Goal: Task Accomplishment & Management: Use online tool/utility

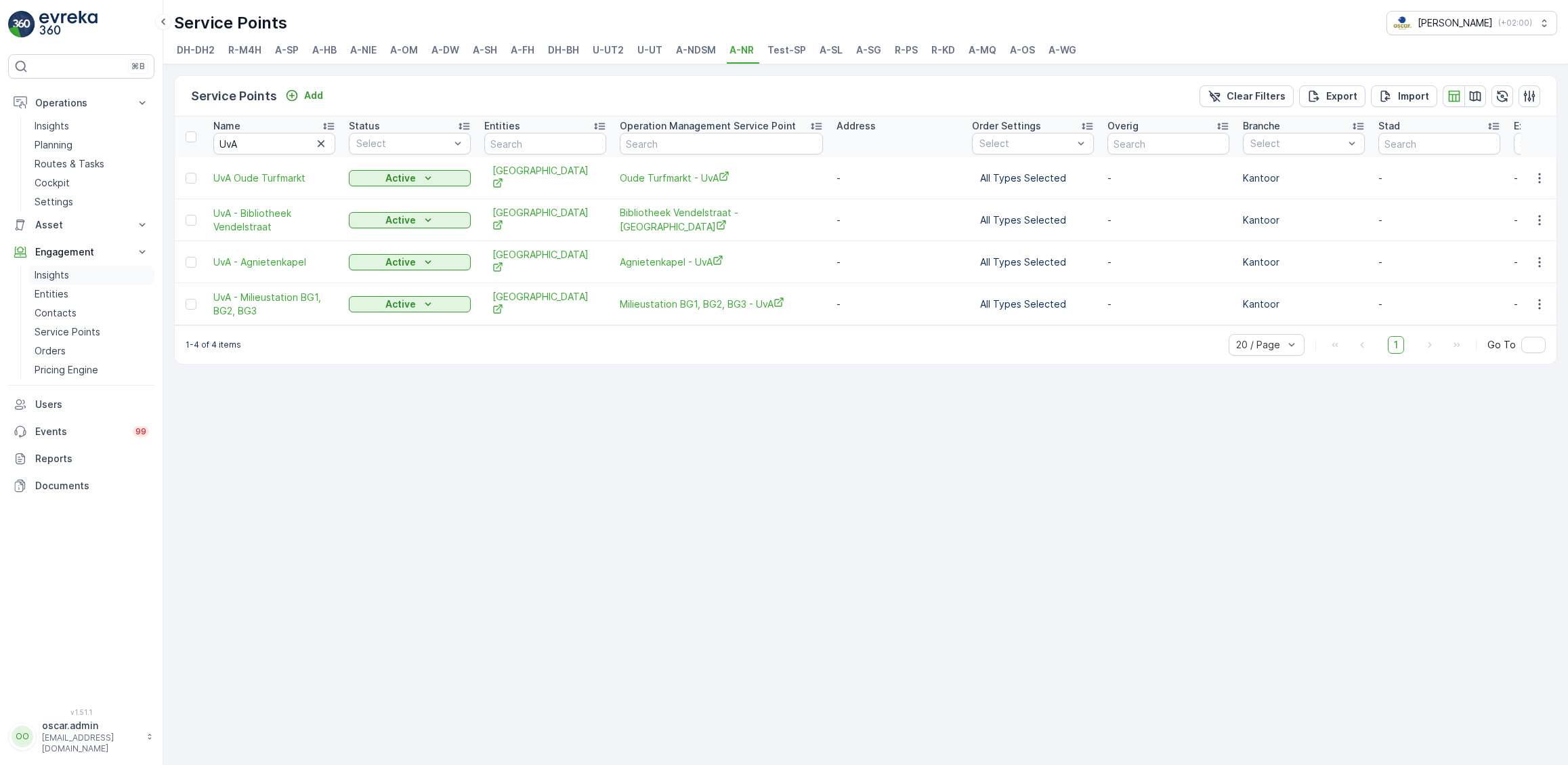
click at [69, 272] on p "Insights" at bounding box center [52, 275] width 35 height 14
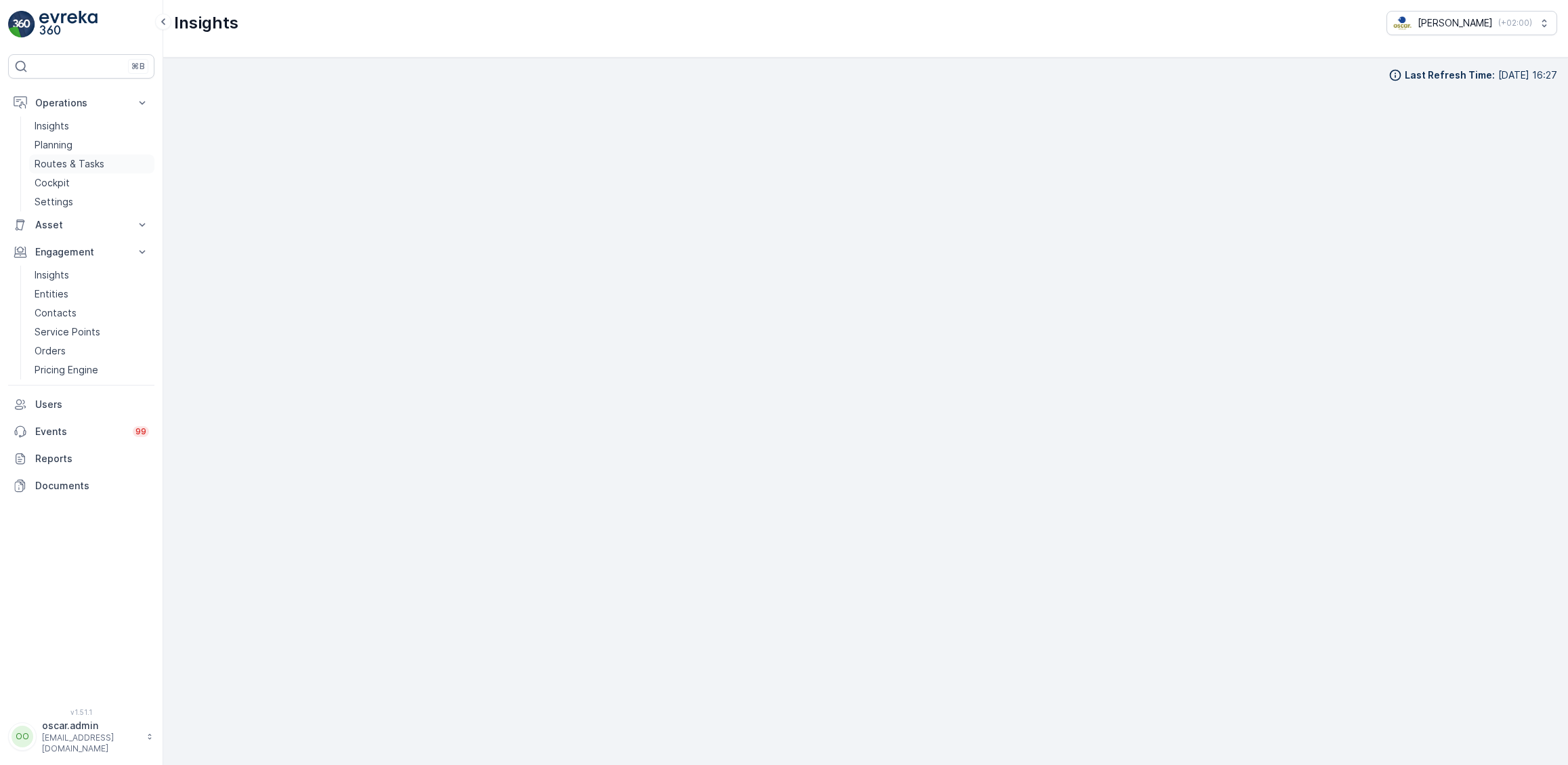
click at [94, 164] on p "Routes & Tasks" at bounding box center [69, 164] width 70 height 14
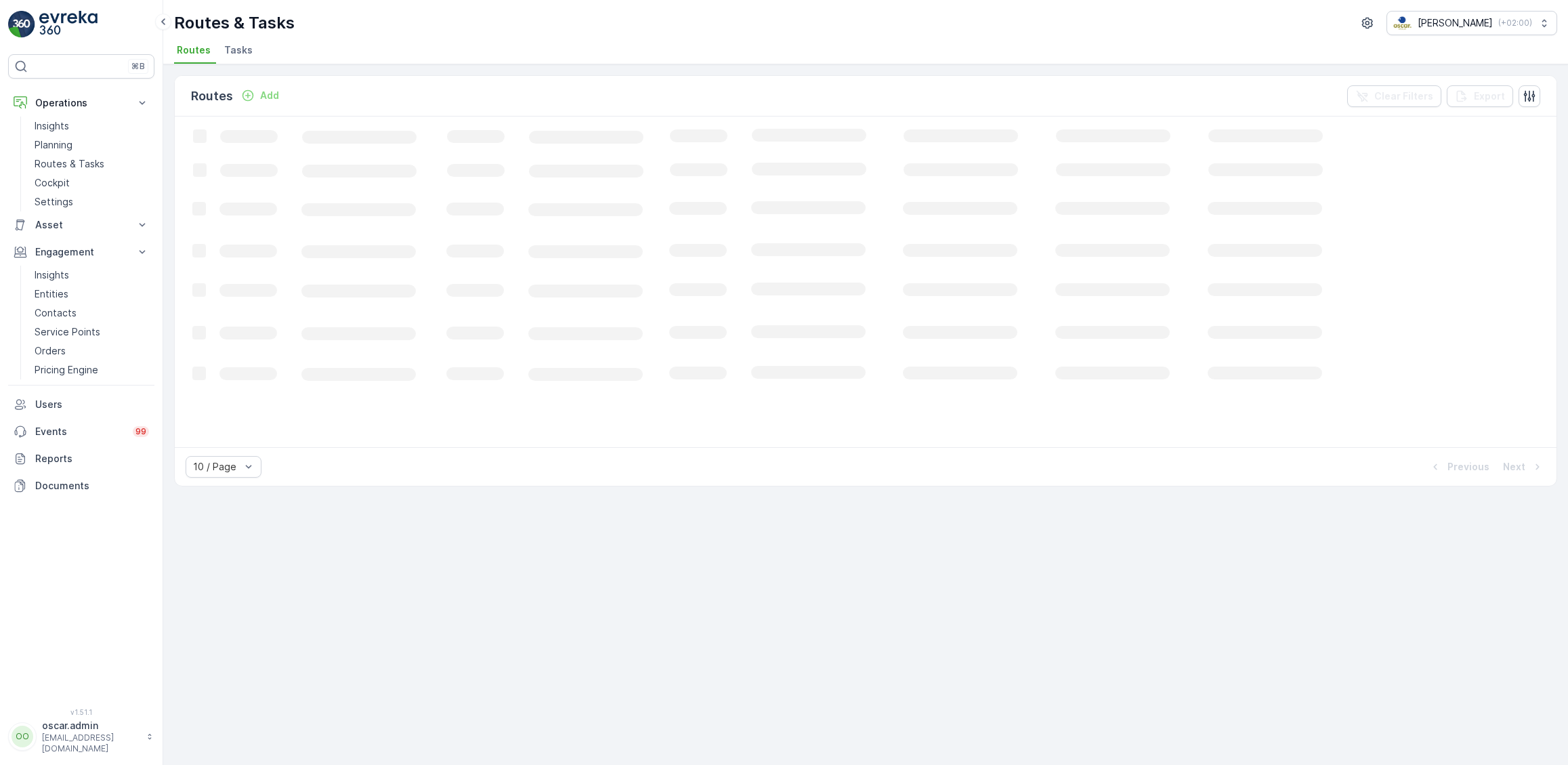
click at [242, 59] on li "Tasks" at bounding box center [240, 52] width 37 height 23
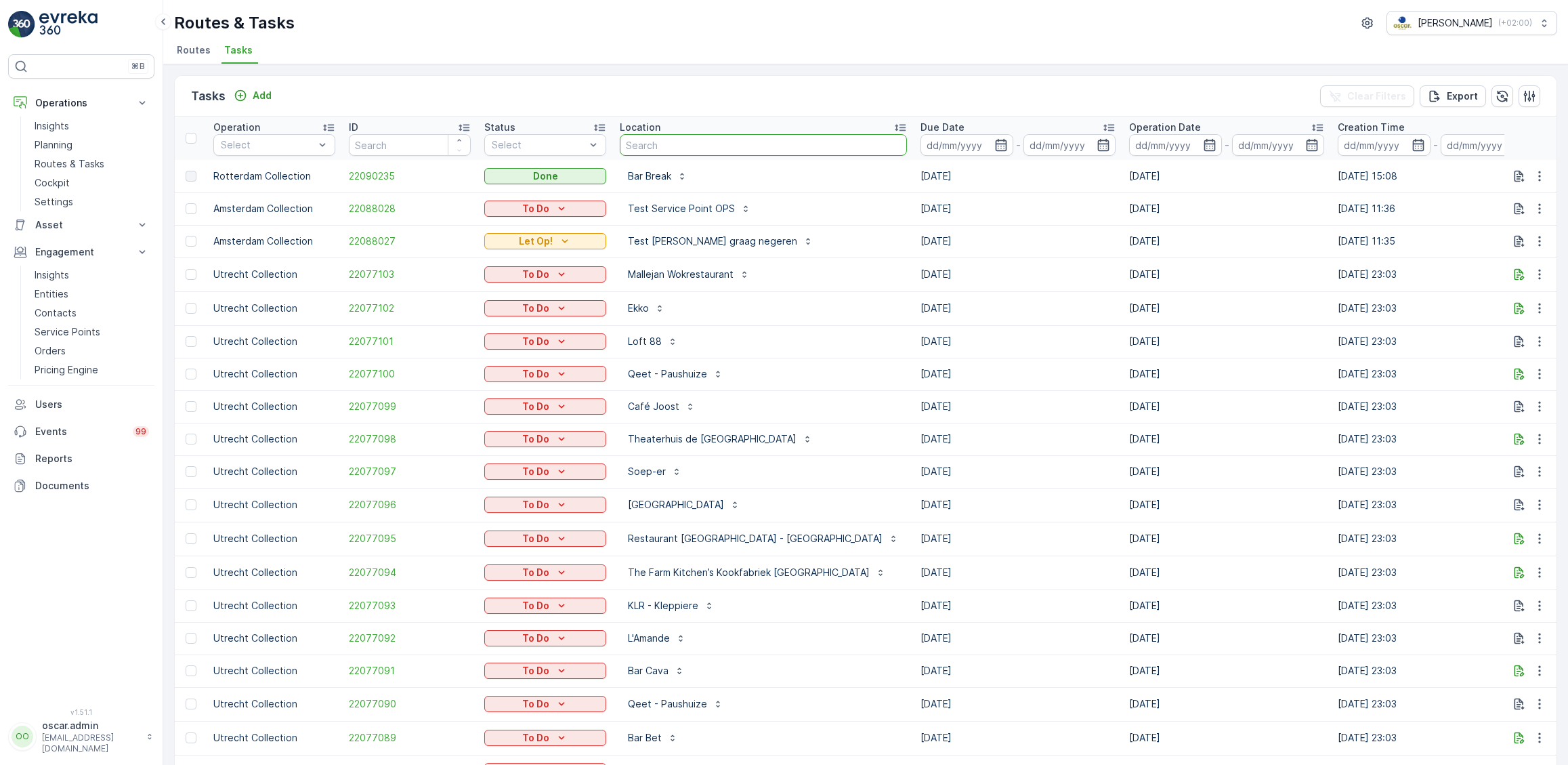
click at [666, 144] on input "text" at bounding box center [763, 145] width 287 height 22
type input "de regenboog"
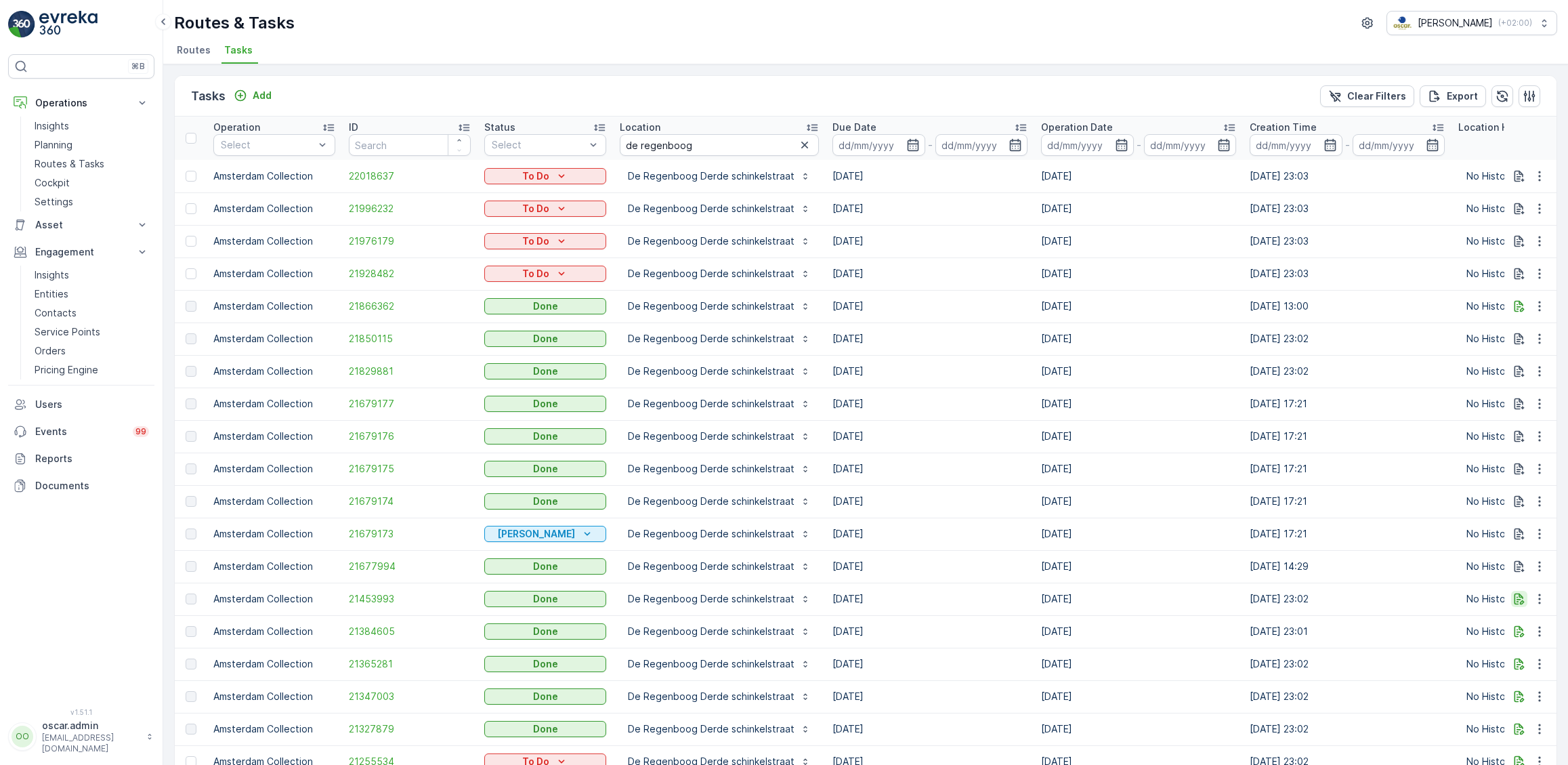
click at [1523, 599] on icon "button" at bounding box center [1519, 599] width 14 height 14
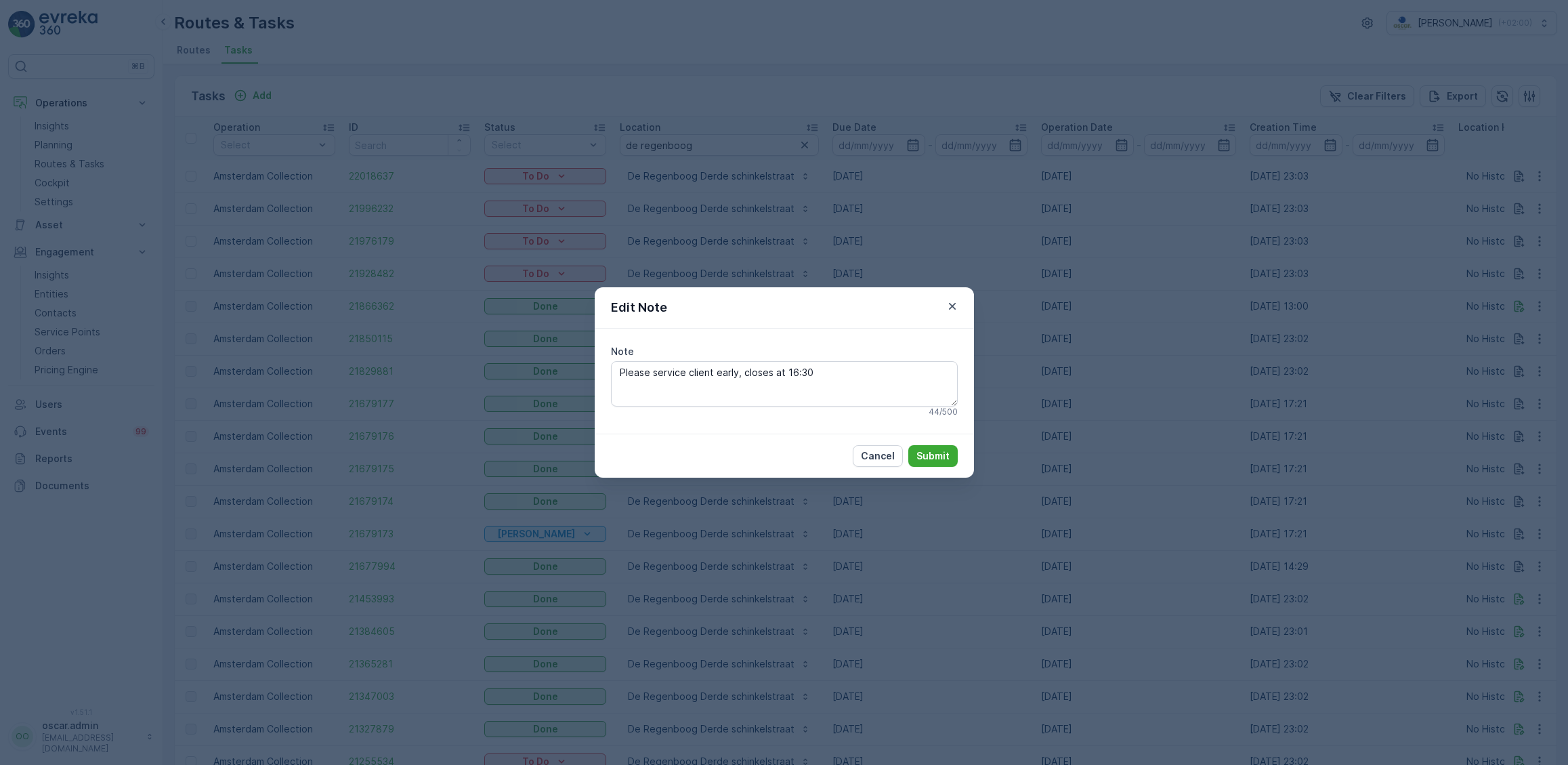
drag, startPoint x: 960, startPoint y: 310, endPoint x: 981, endPoint y: 314, distance: 21.4
click at [960, 309] on button "button" at bounding box center [952, 306] width 16 height 16
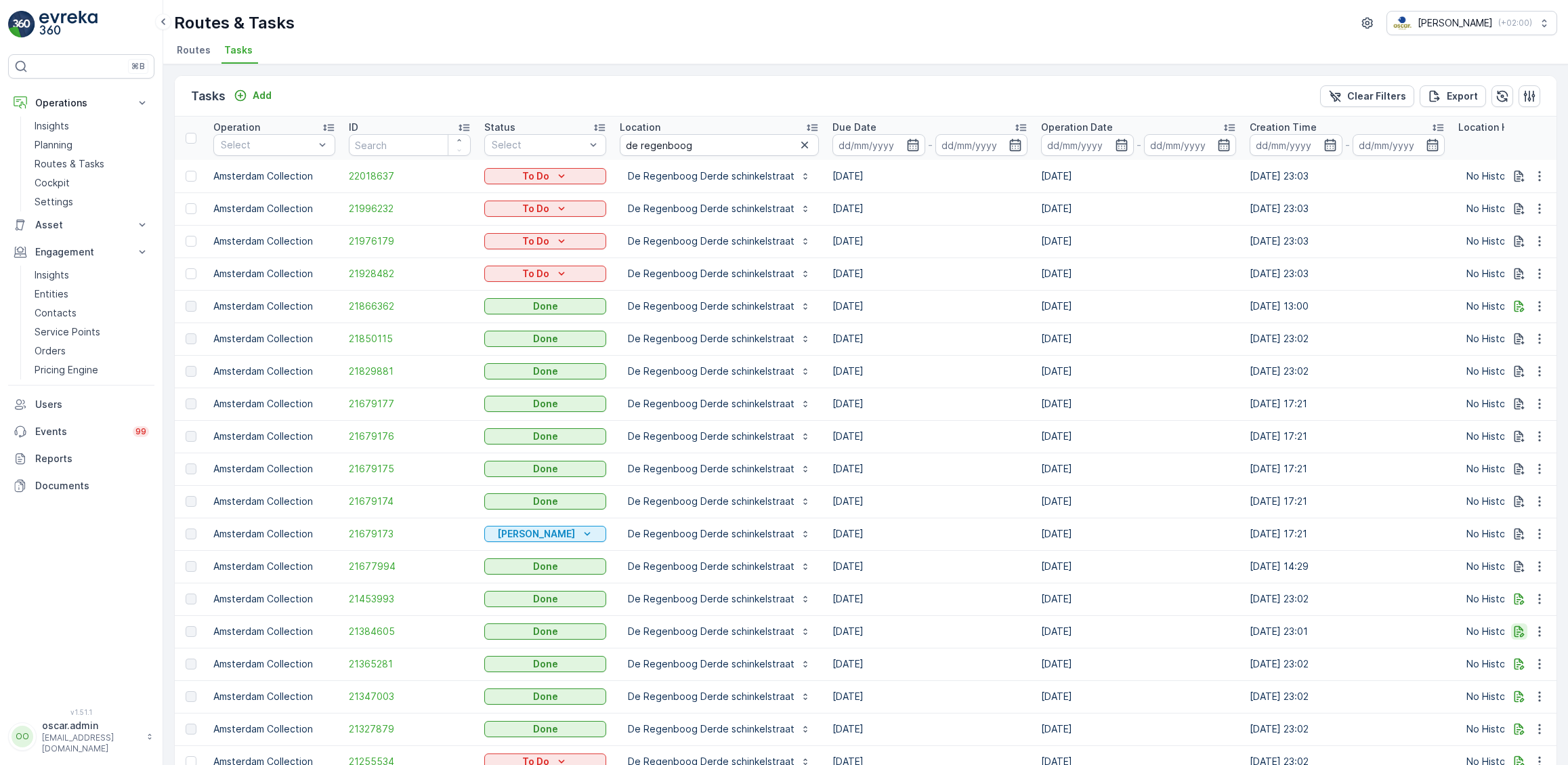
click at [1520, 631] on icon "button" at bounding box center [1519, 631] width 10 height 12
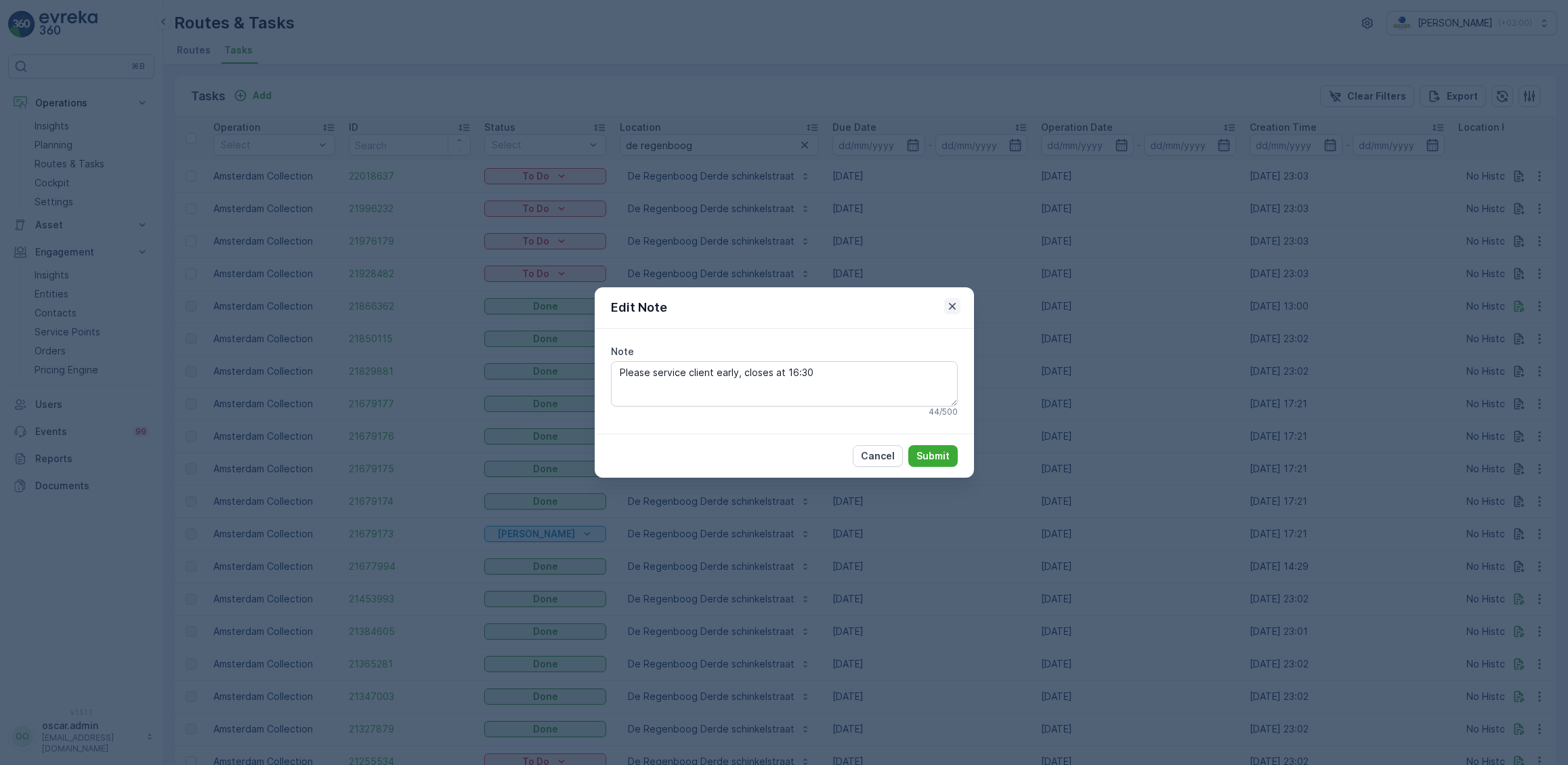
click at [950, 306] on icon "button" at bounding box center [952, 306] width 14 height 14
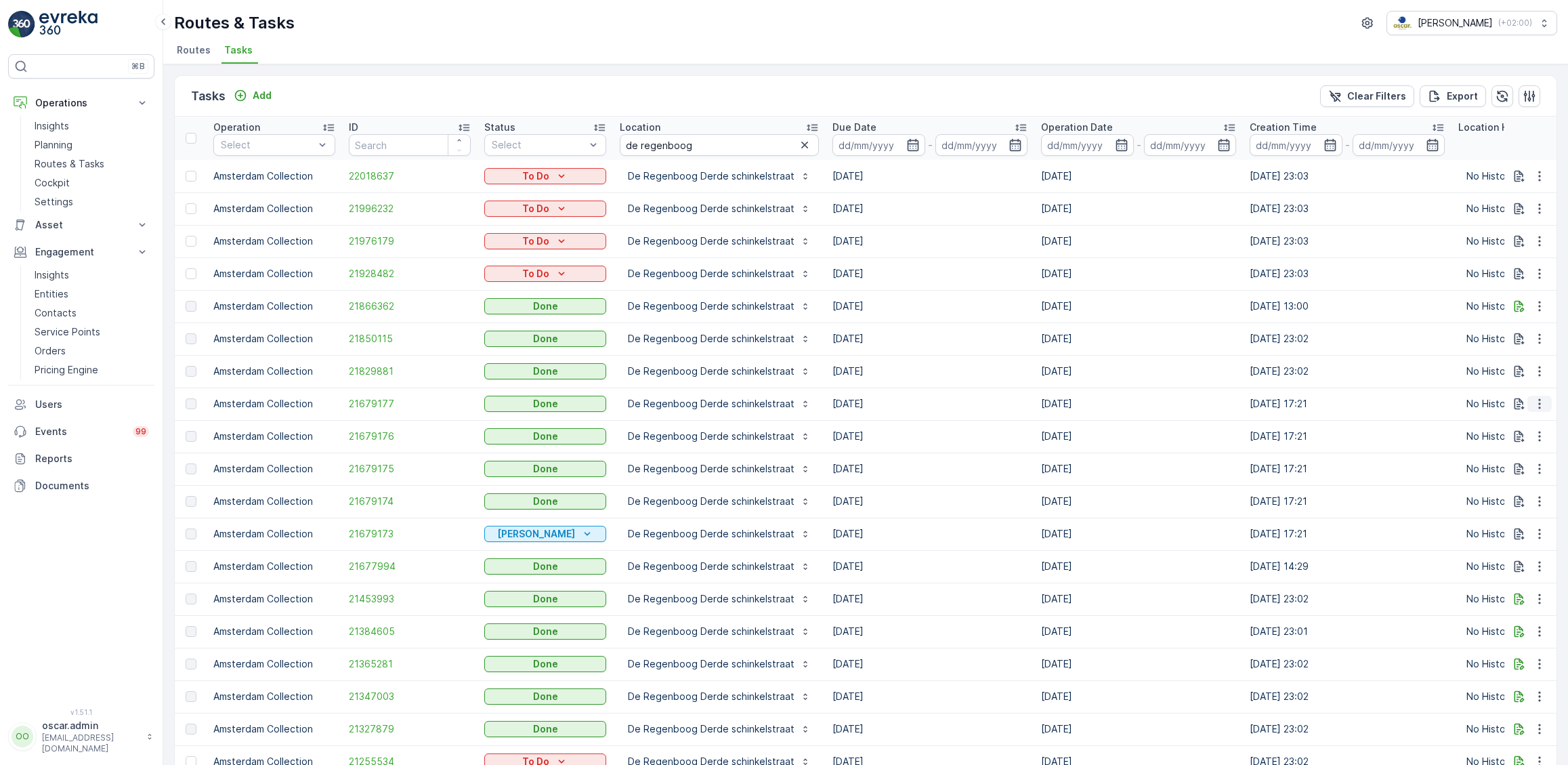
click at [1538, 403] on icon "button" at bounding box center [1539, 404] width 14 height 14
click at [1519, 428] on span "See More Details" at bounding box center [1524, 424] width 79 height 14
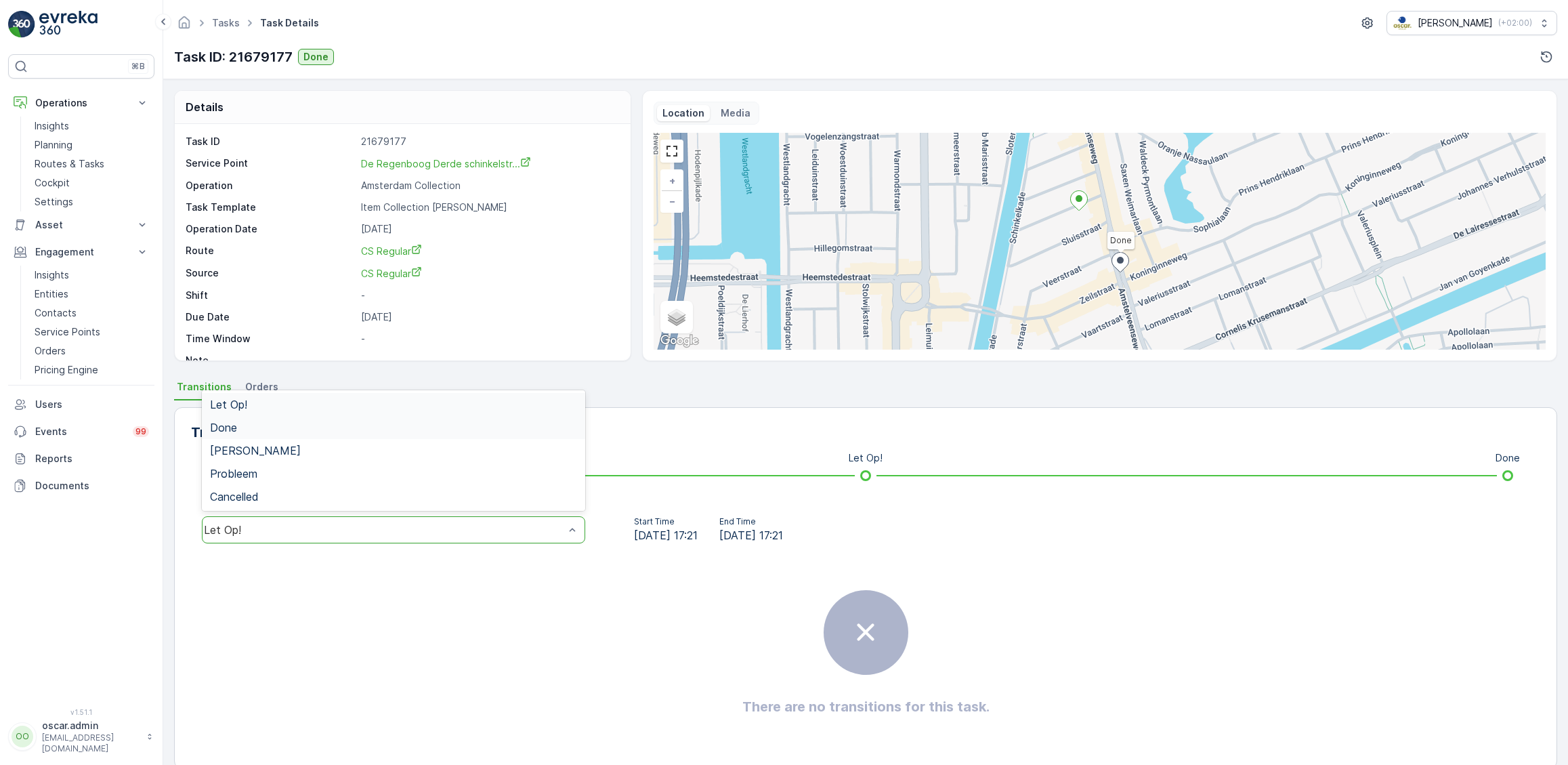
click at [232, 422] on span "Done" at bounding box center [223, 428] width 27 height 12
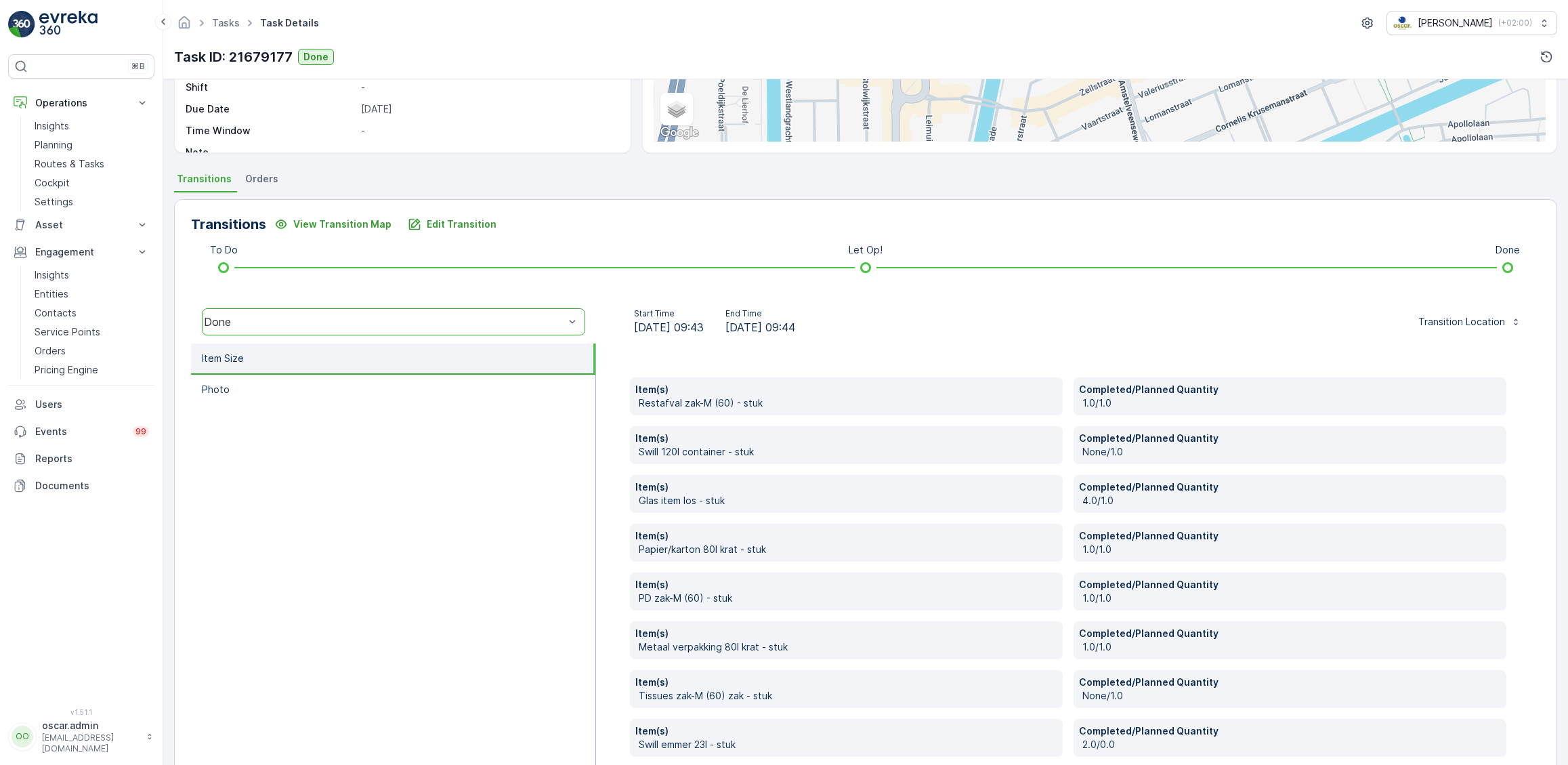
scroll to position [275, 0]
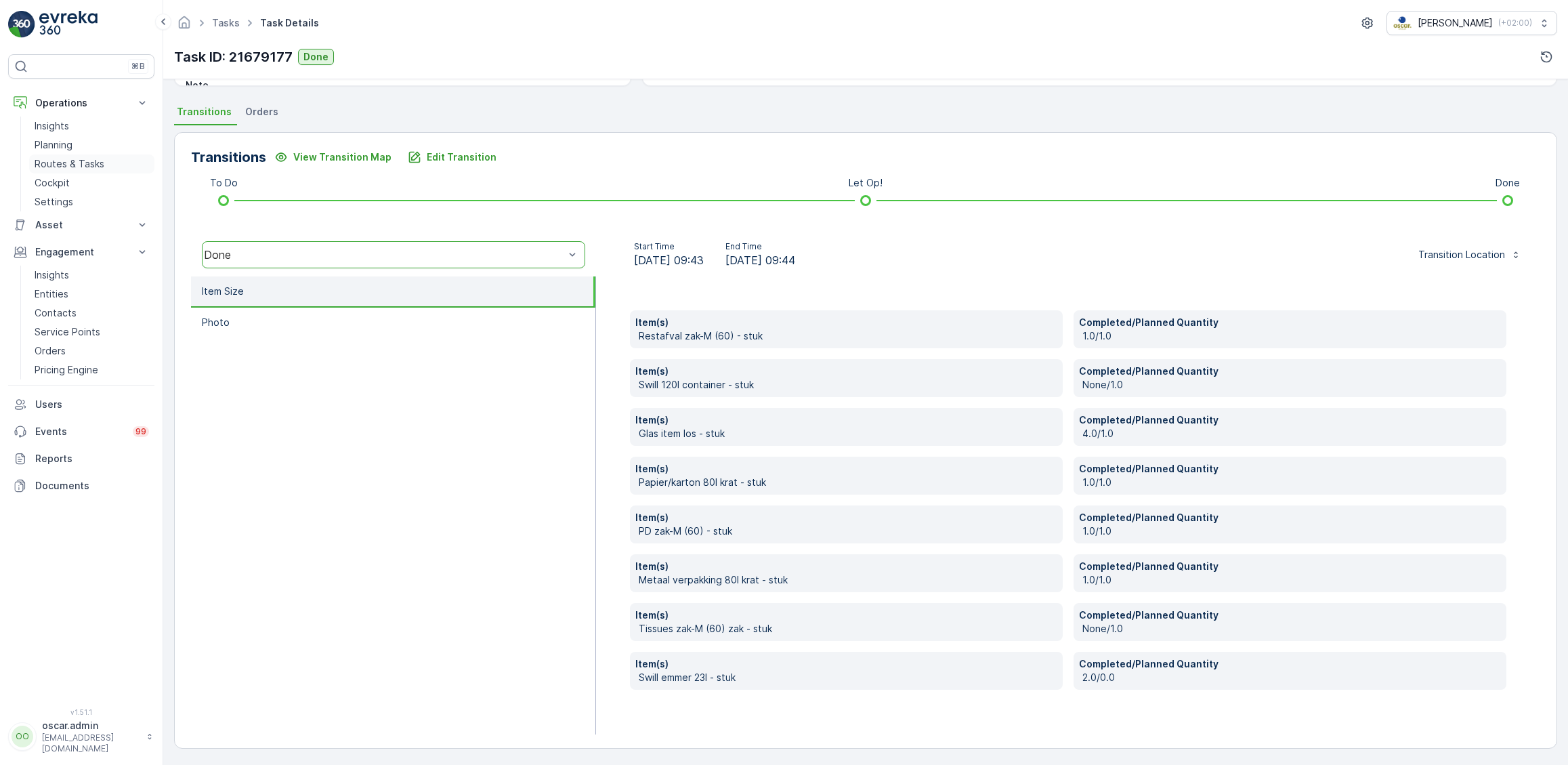
click at [99, 165] on p "Routes & Tasks" at bounding box center [69, 164] width 70 height 14
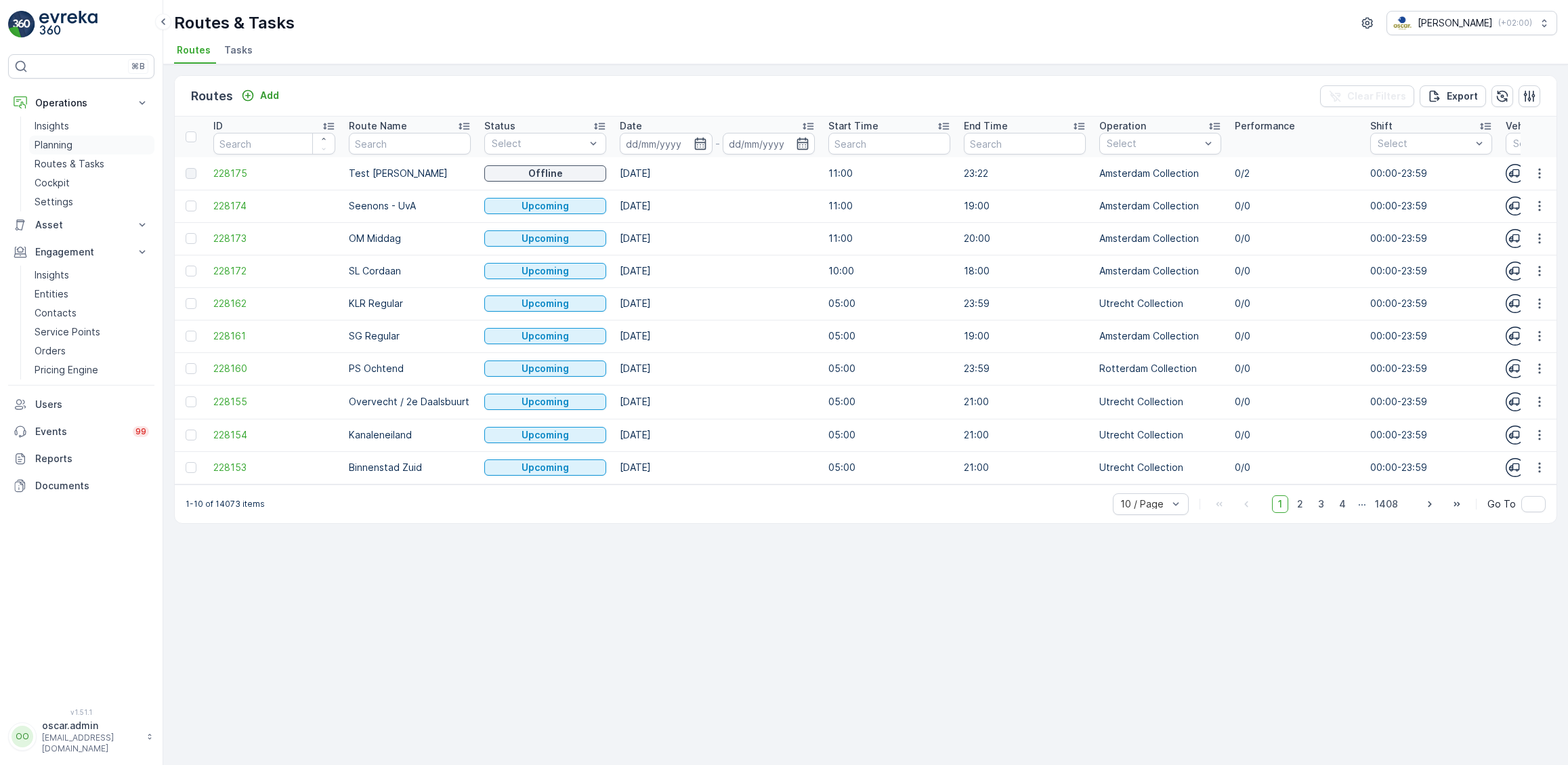
click at [62, 145] on p "Planning" at bounding box center [54, 145] width 38 height 14
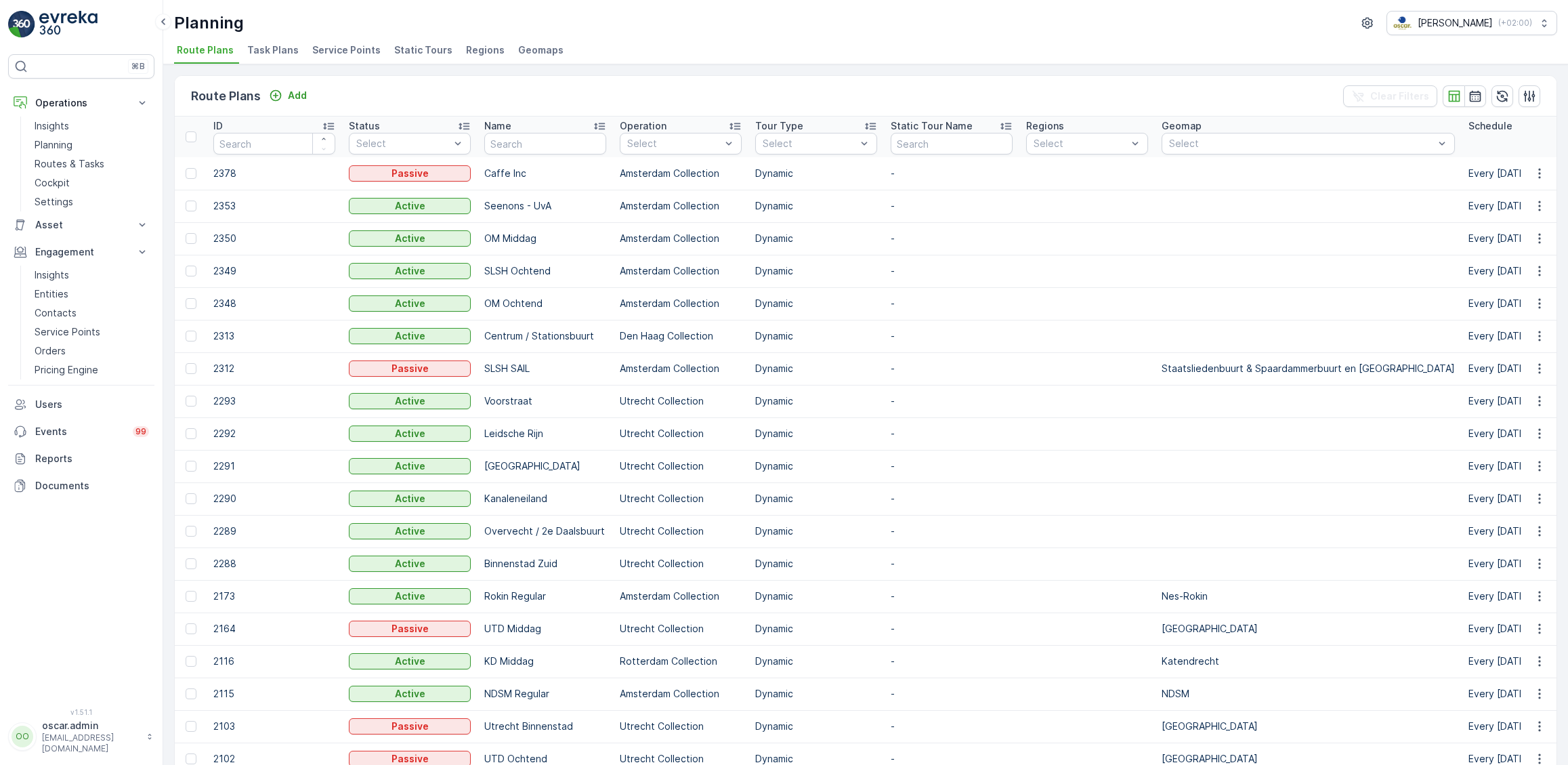
click at [269, 46] on span "Task Plans" at bounding box center [273, 50] width 52 height 14
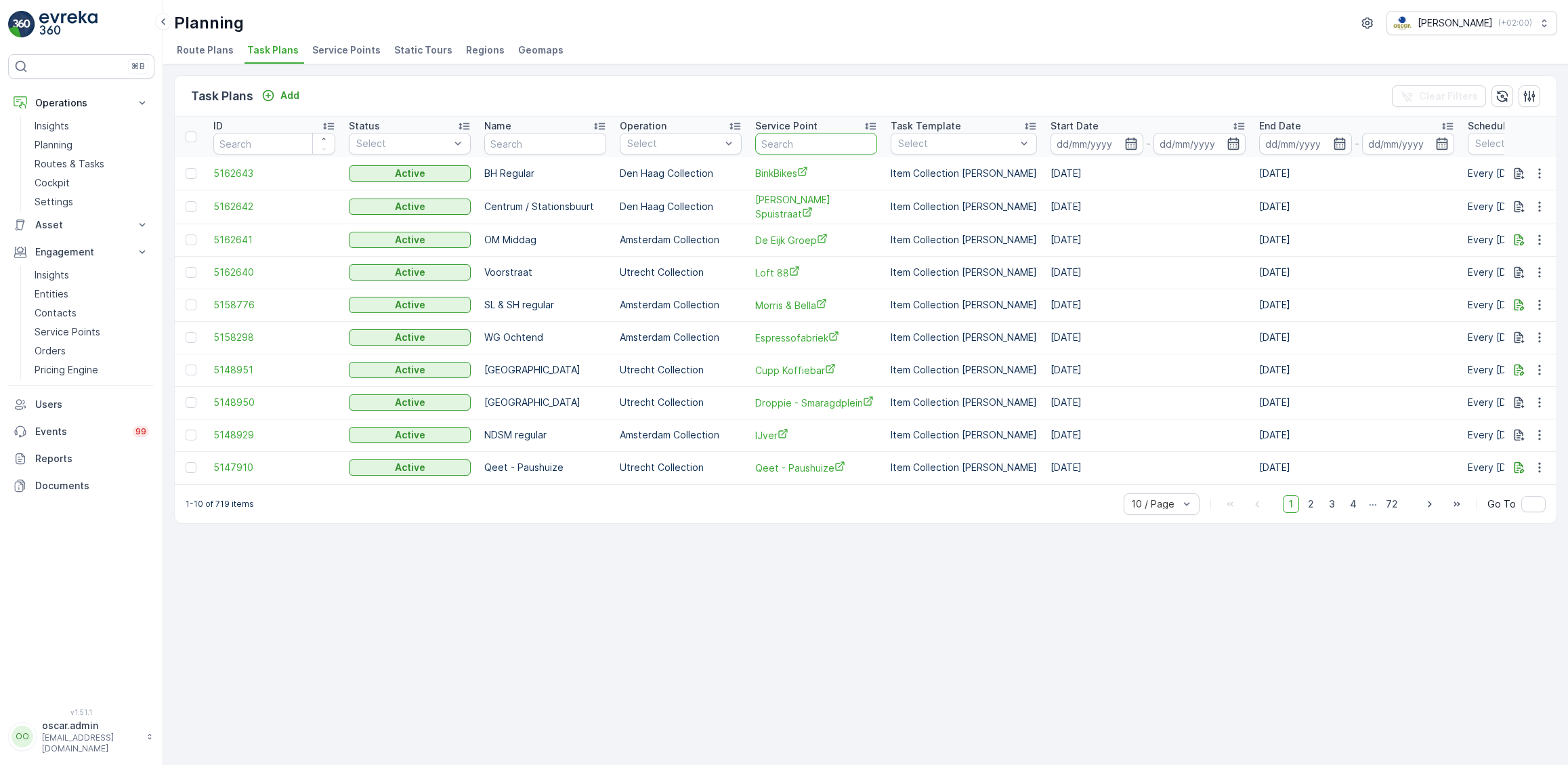
click at [770, 137] on input "text" at bounding box center [817, 144] width 122 height 22
type input "de reg"
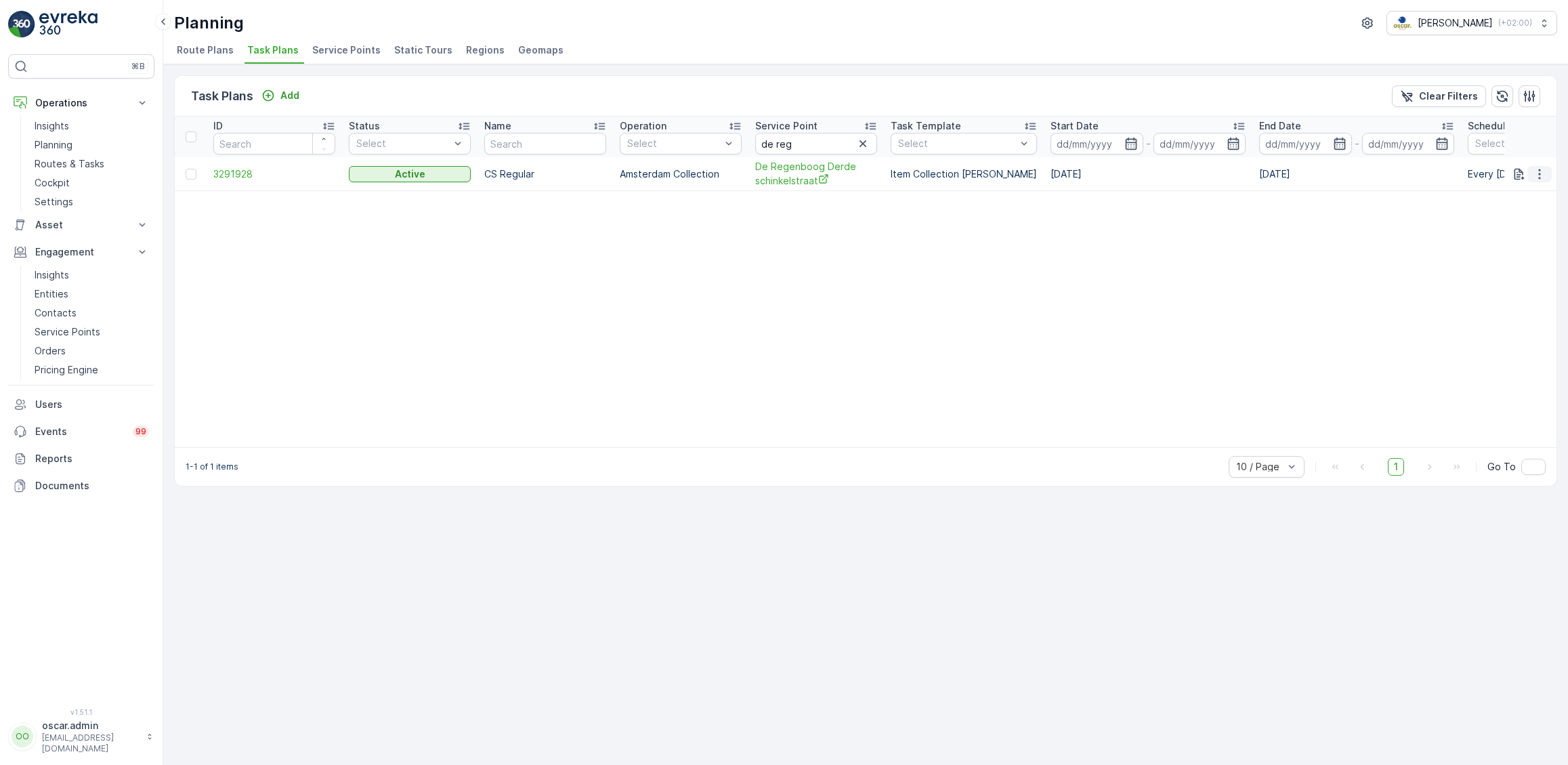
click at [1537, 171] on icon "button" at bounding box center [1539, 174] width 14 height 14
click at [1519, 208] on span "Edit Task Plan" at bounding box center [1516, 212] width 63 height 14
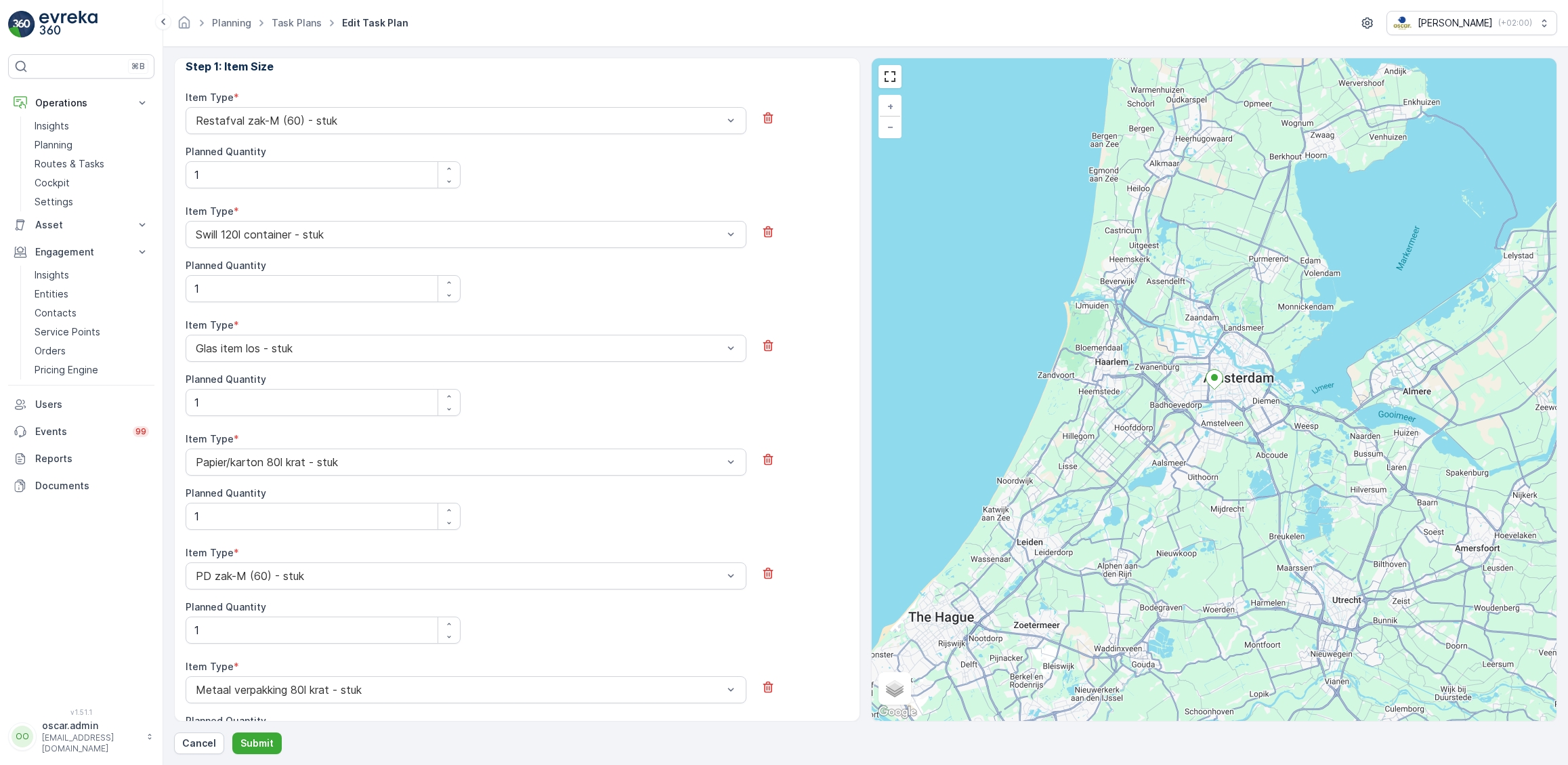
scroll to position [424, 0]
